Goal: Transaction & Acquisition: Purchase product/service

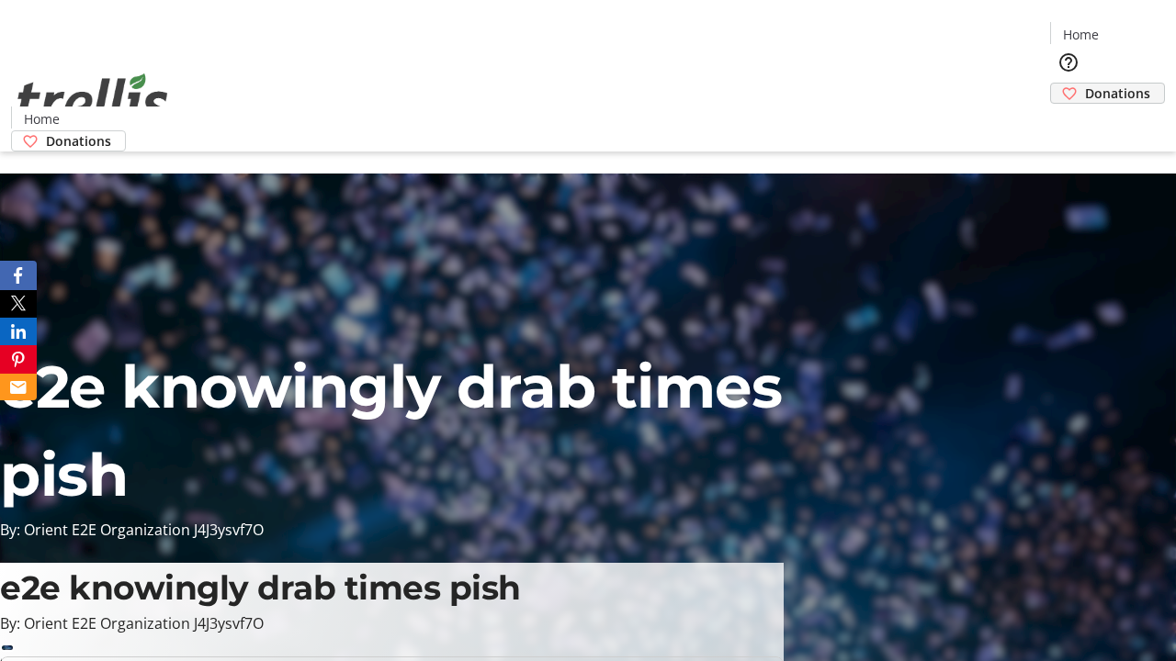
click at [1085, 84] on span "Donations" at bounding box center [1117, 93] width 65 height 19
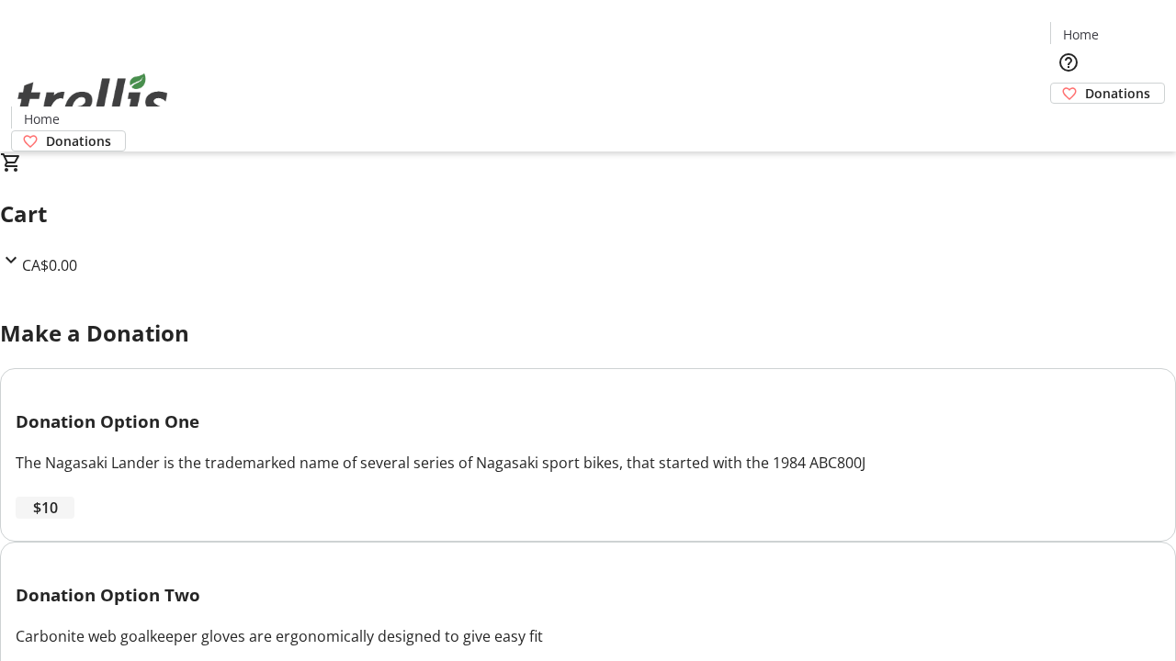
click at [58, 519] on span "$10" at bounding box center [45, 508] width 25 height 22
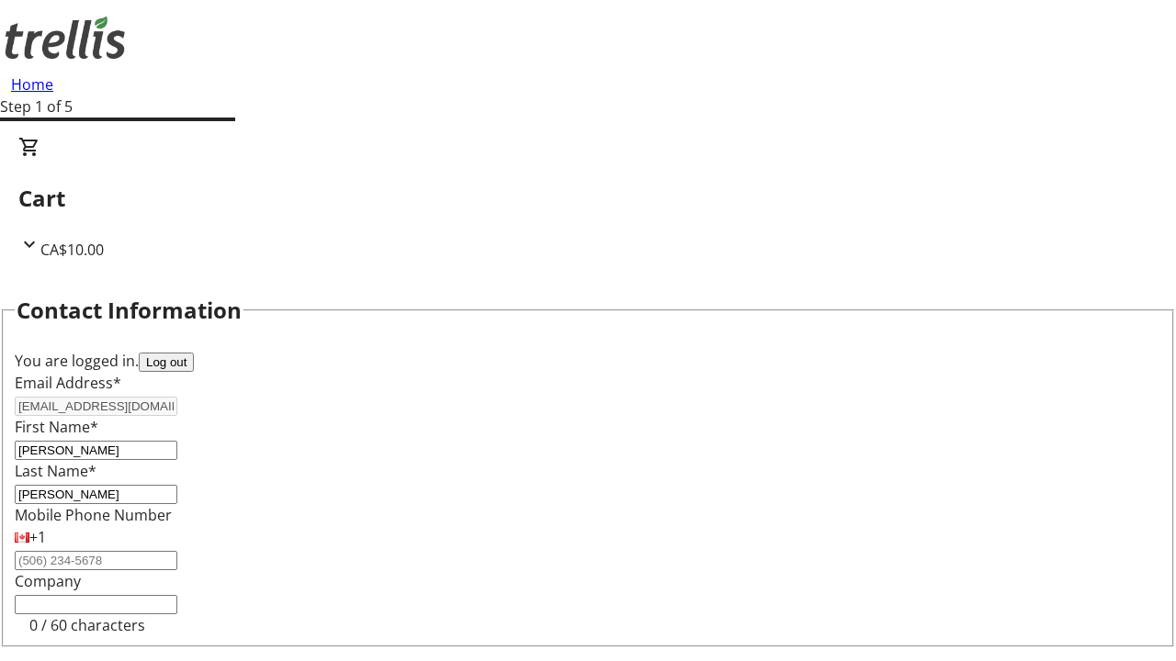
select select "CA"
type input "[STREET_ADDRESS][PERSON_NAME]"
type input "Kelowna"
select select "BC"
type input "Kelowna"
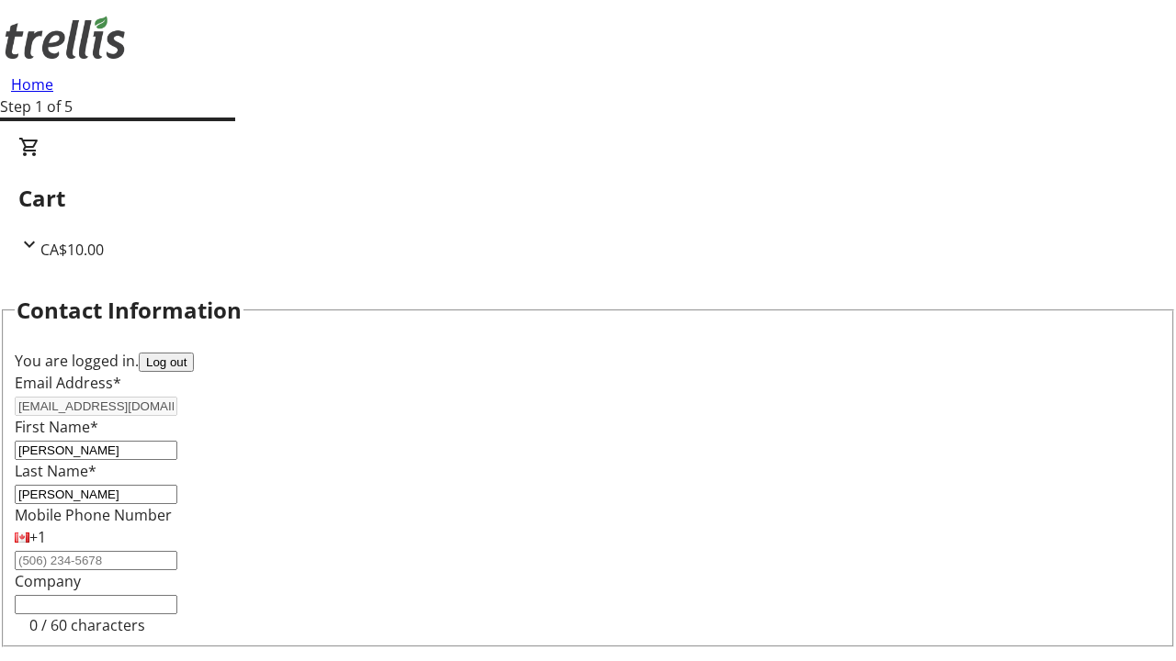
type input "V1Y 0C2"
